Goal: Download file/media

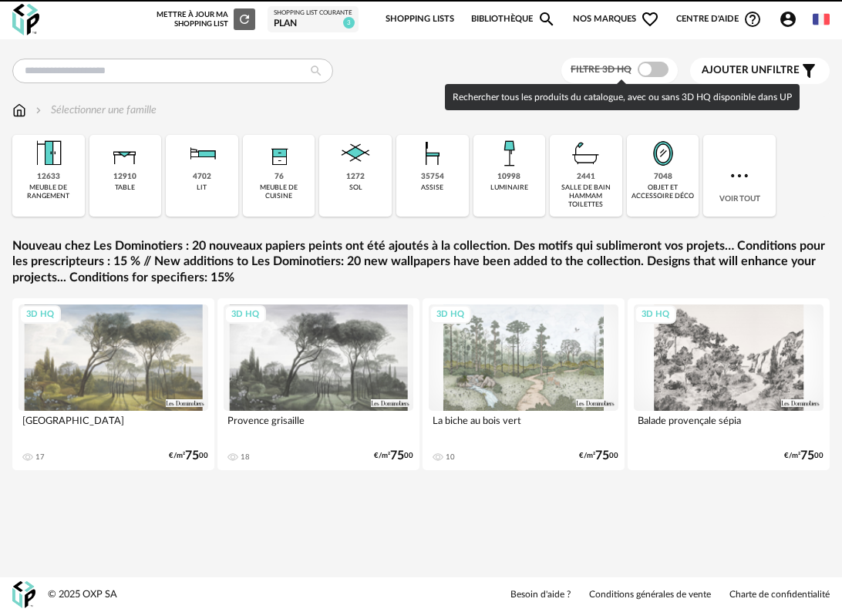
click at [656, 71] on span at bounding box center [653, 69] width 31 height 15
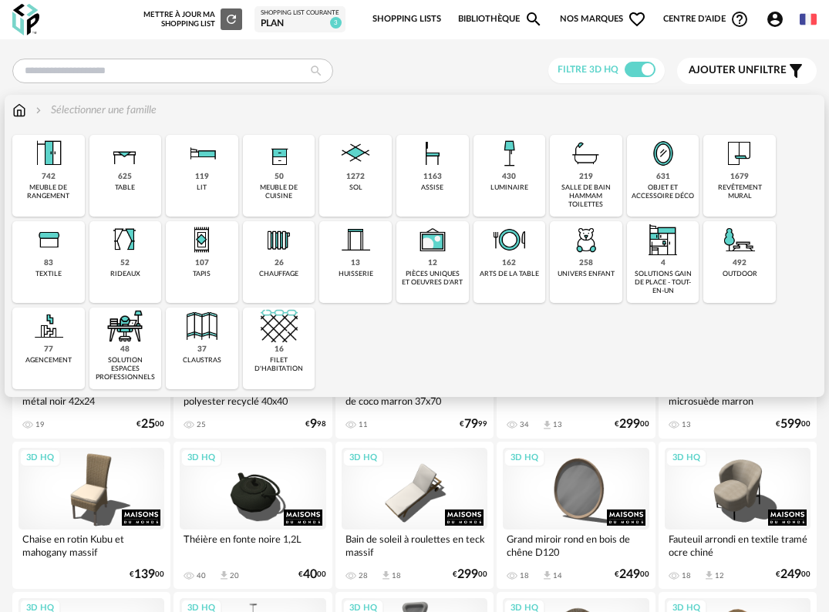
click at [749, 191] on div "revêtement mural" at bounding box center [739, 192] width 63 height 18
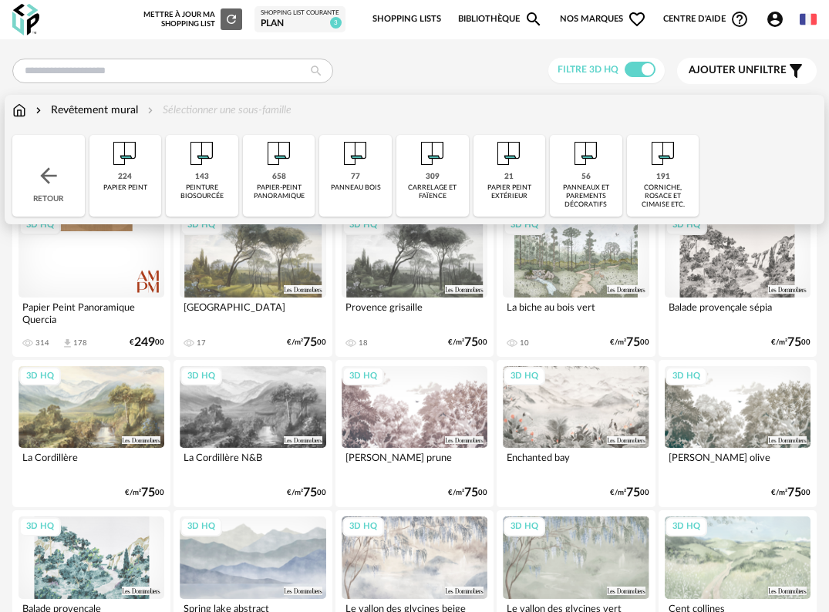
click at [63, 173] on div "Retour" at bounding box center [48, 176] width 72 height 82
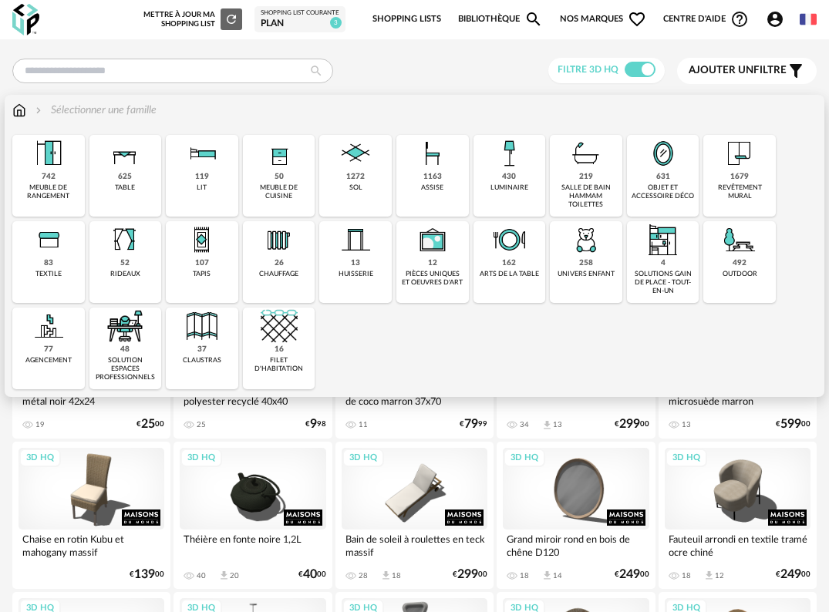
click at [426, 168] on img at bounding box center [432, 153] width 37 height 37
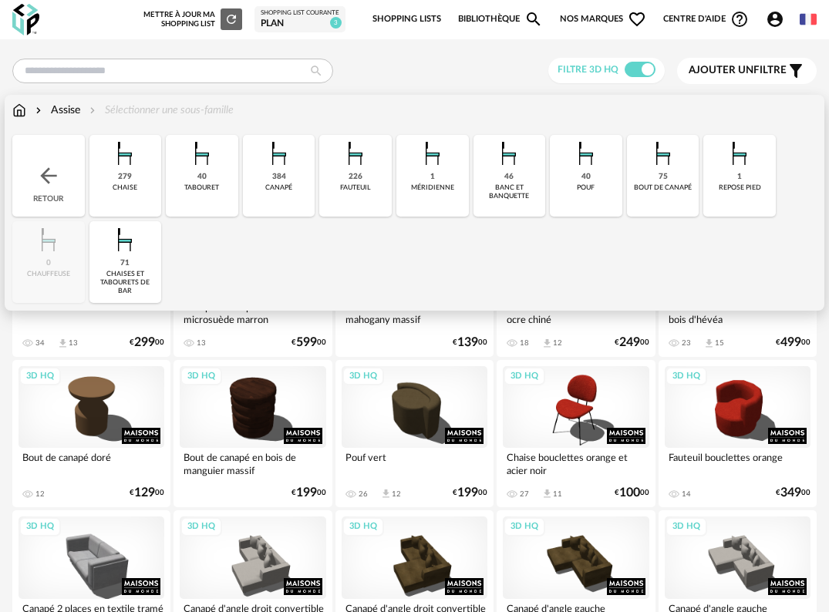
click at [150, 187] on div "279 [GEOGRAPHIC_DATA]" at bounding box center [125, 176] width 72 height 82
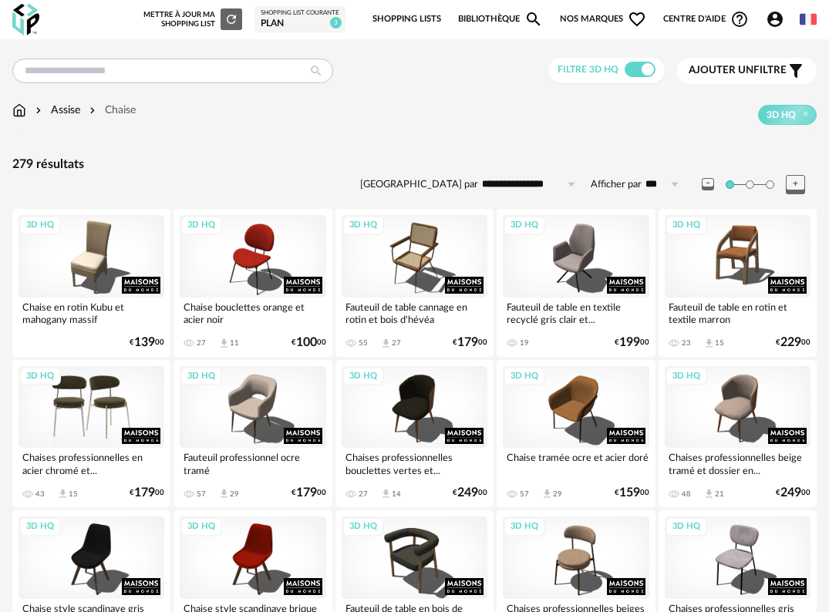
click at [82, 411] on div "3D HQ" at bounding box center [92, 407] width 146 height 82
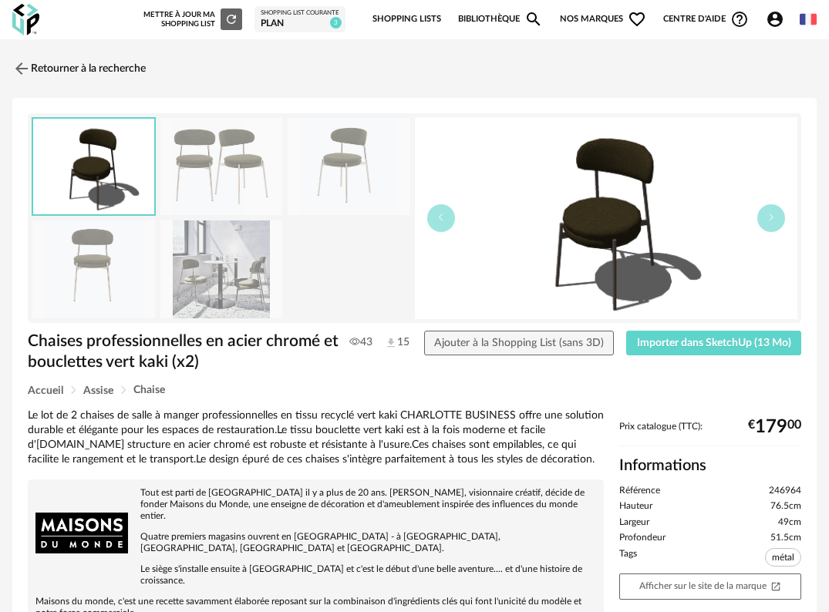
click at [244, 284] on img at bounding box center [221, 269] width 123 height 98
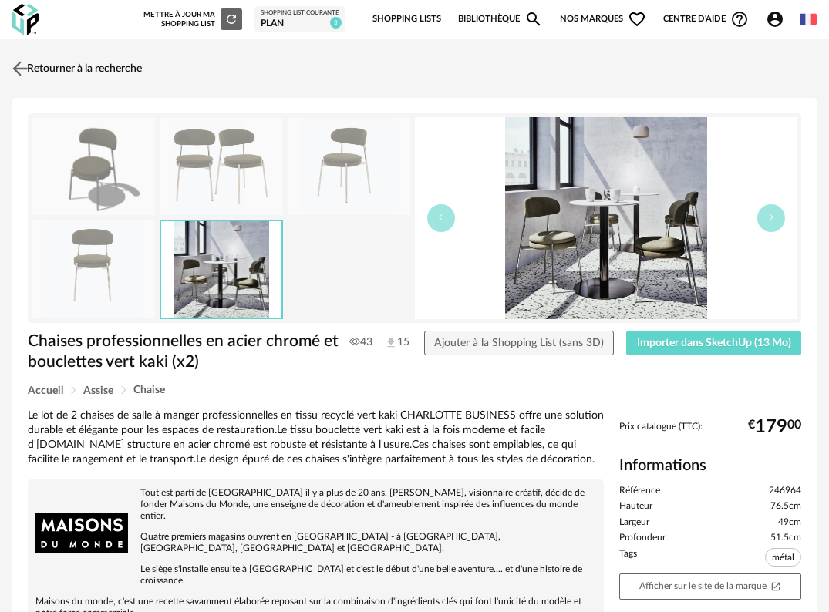
click at [28, 67] on img at bounding box center [20, 68] width 22 height 22
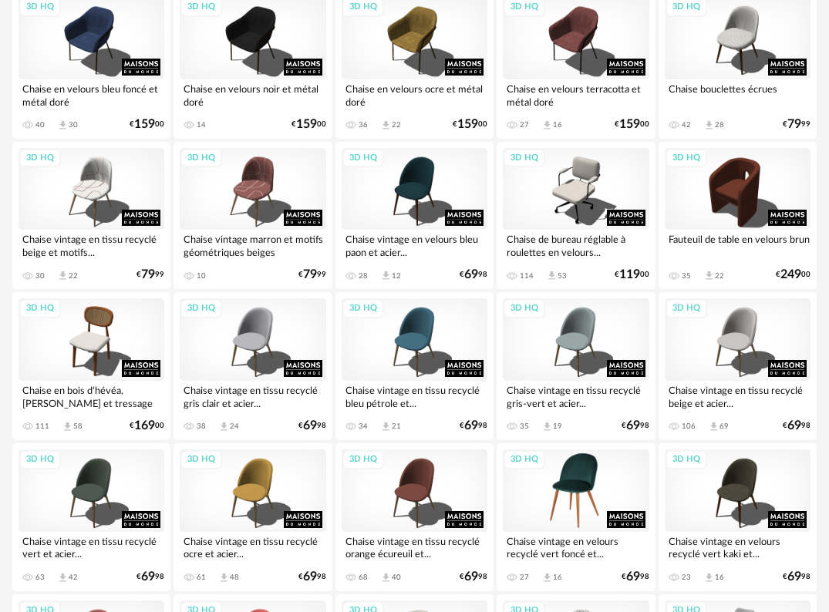
scroll to position [848, 0]
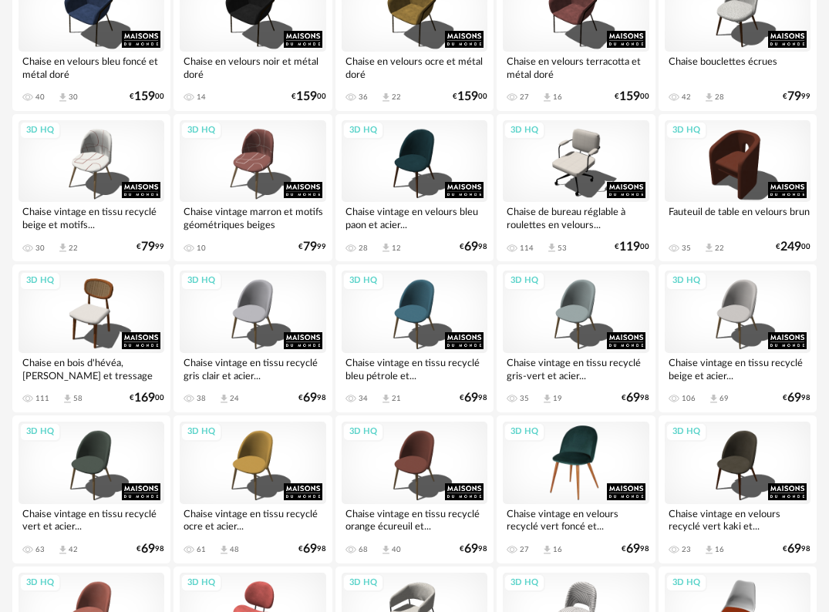
click at [581, 458] on div "3D HQ" at bounding box center [576, 463] width 146 height 82
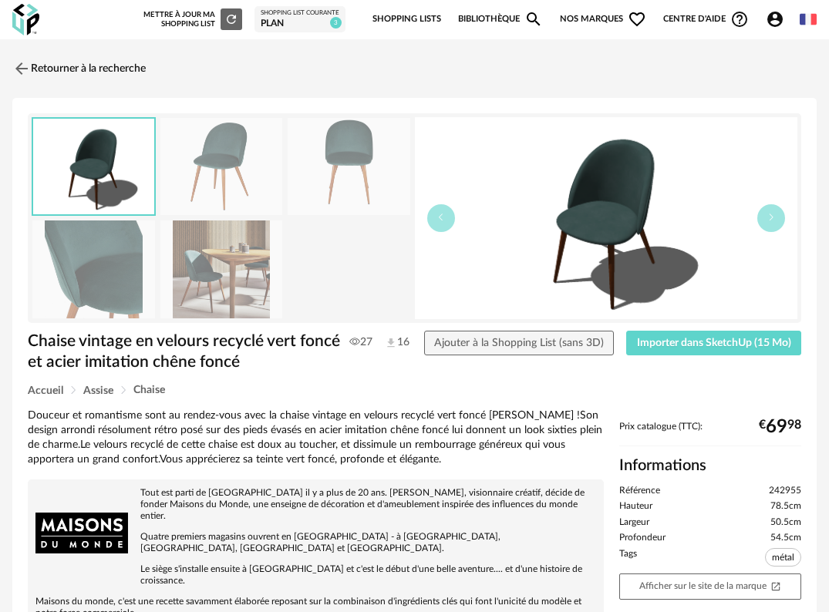
click at [207, 268] on img at bounding box center [221, 269] width 123 height 98
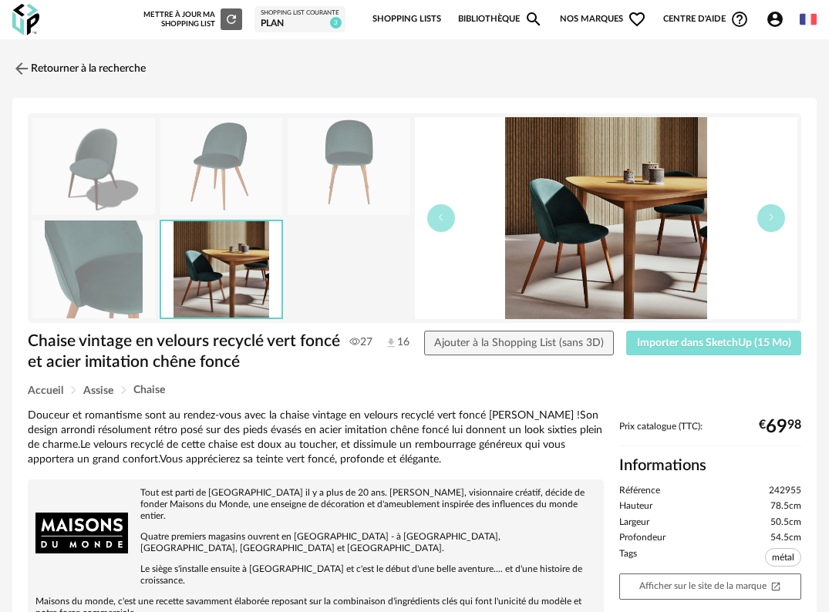
click at [737, 348] on span "Importer dans SketchUp (15 Mo)" at bounding box center [714, 343] width 154 height 11
click at [26, 66] on img at bounding box center [20, 68] width 22 height 22
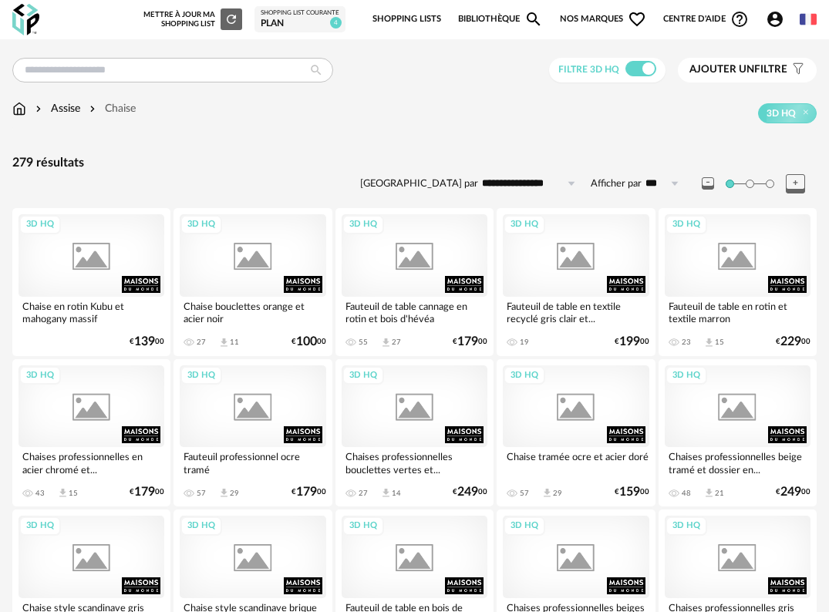
scroll to position [848, 0]
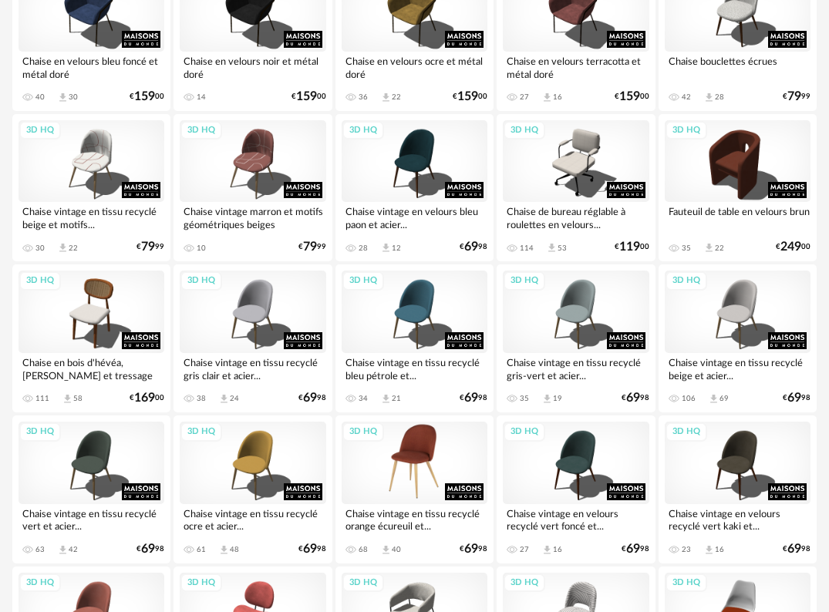
click at [419, 454] on div "3D HQ" at bounding box center [415, 463] width 146 height 82
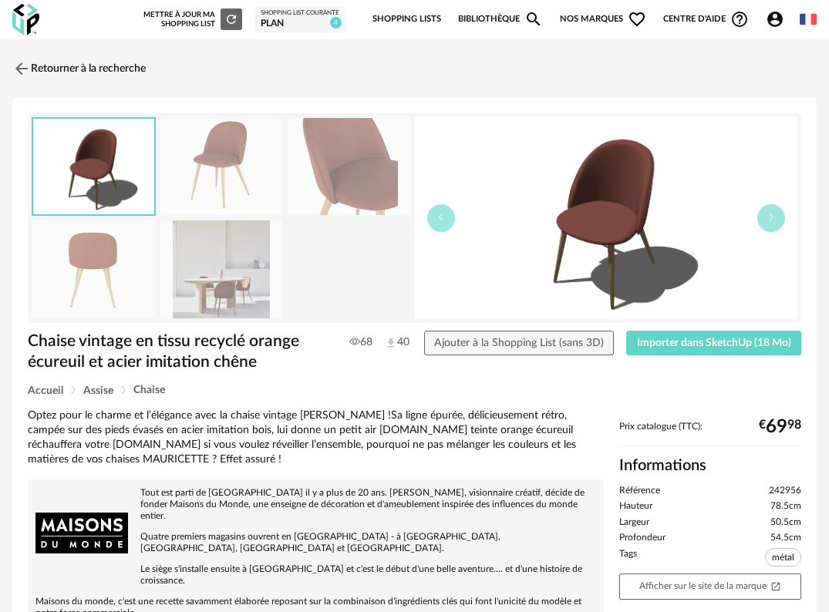
click at [202, 295] on img at bounding box center [221, 269] width 123 height 98
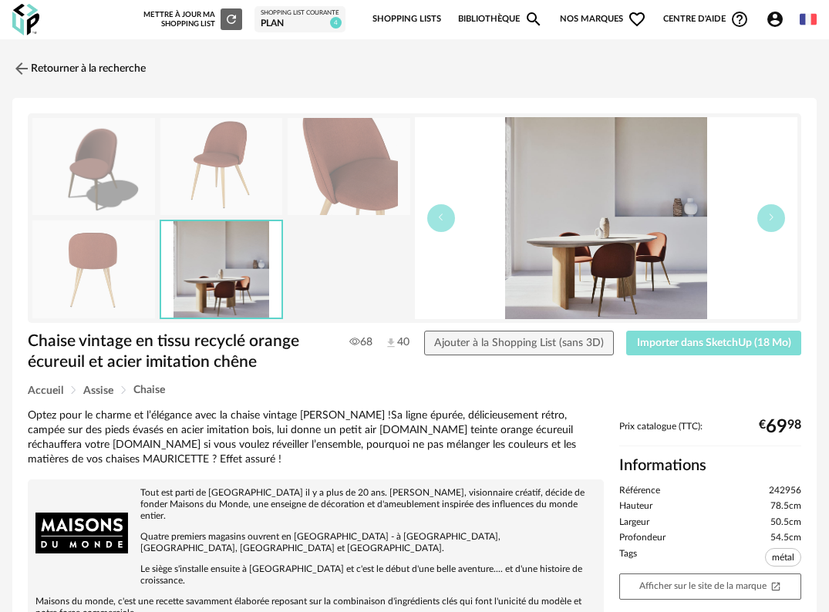
click at [702, 335] on button "Importer dans SketchUp (18 Mo)" at bounding box center [713, 343] width 175 height 25
